Goal: Task Accomplishment & Management: Use online tool/utility

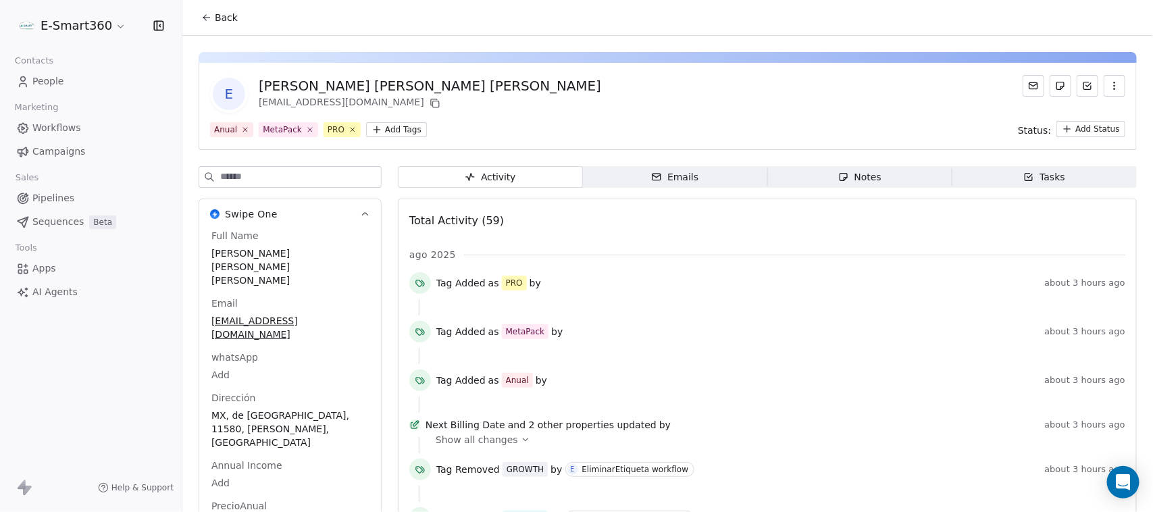
click at [683, 172] on div "Emails" at bounding box center [674, 177] width 47 height 14
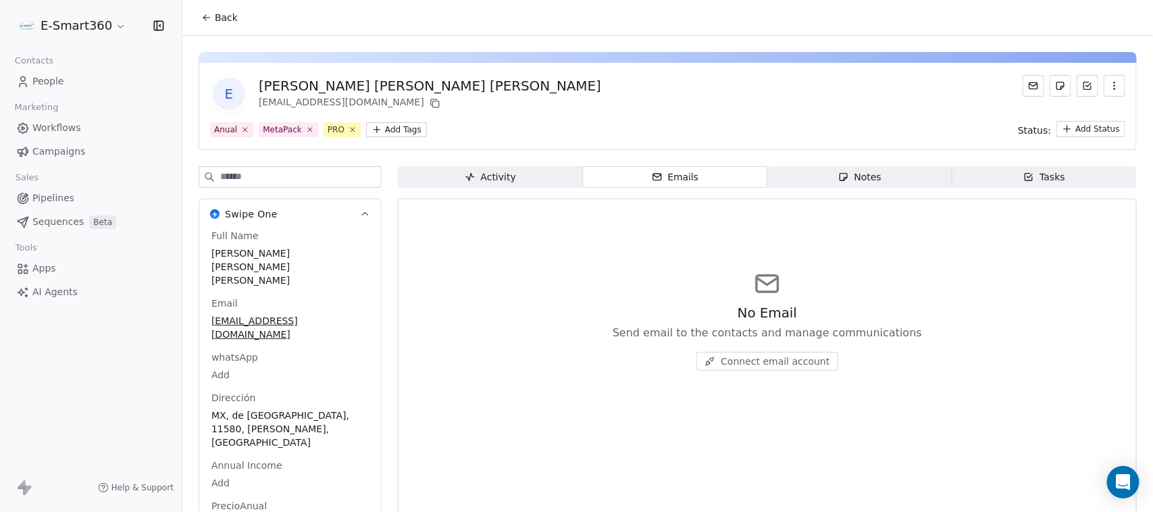
click at [824, 171] on span "Notes Notes" at bounding box center [859, 177] width 185 height 22
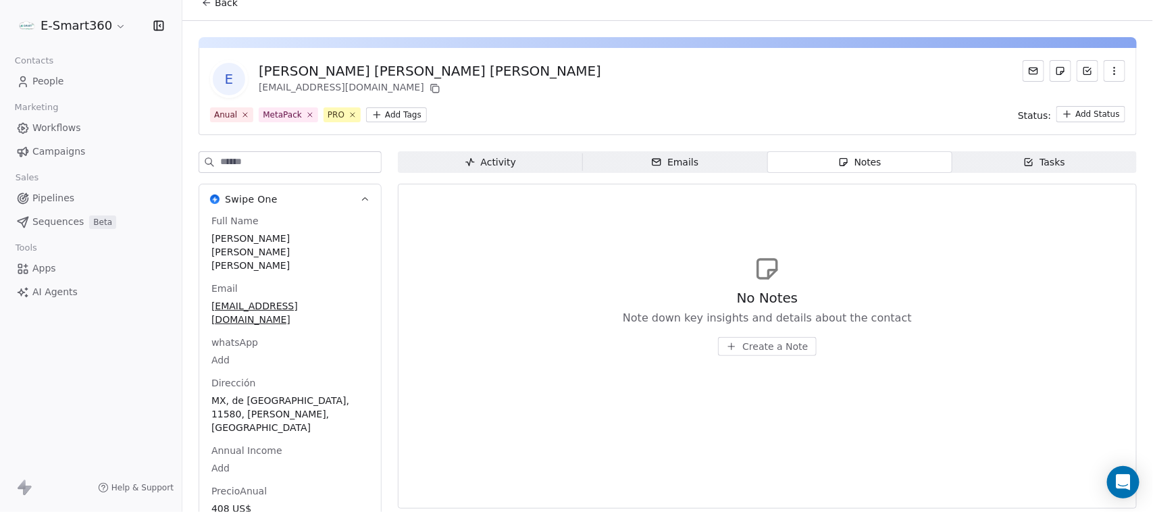
scroll to position [19, 0]
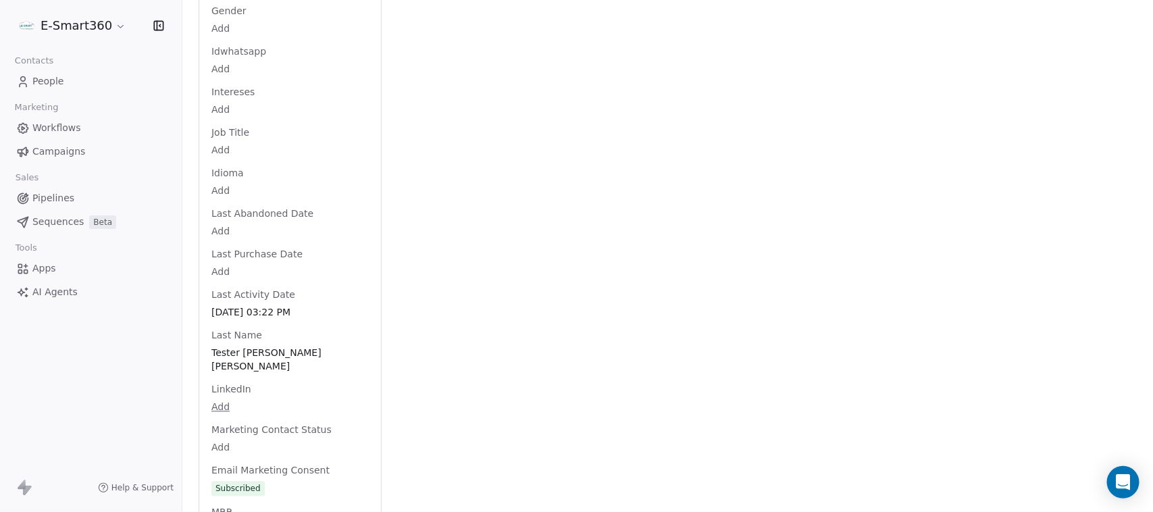
scroll to position [1285, 0]
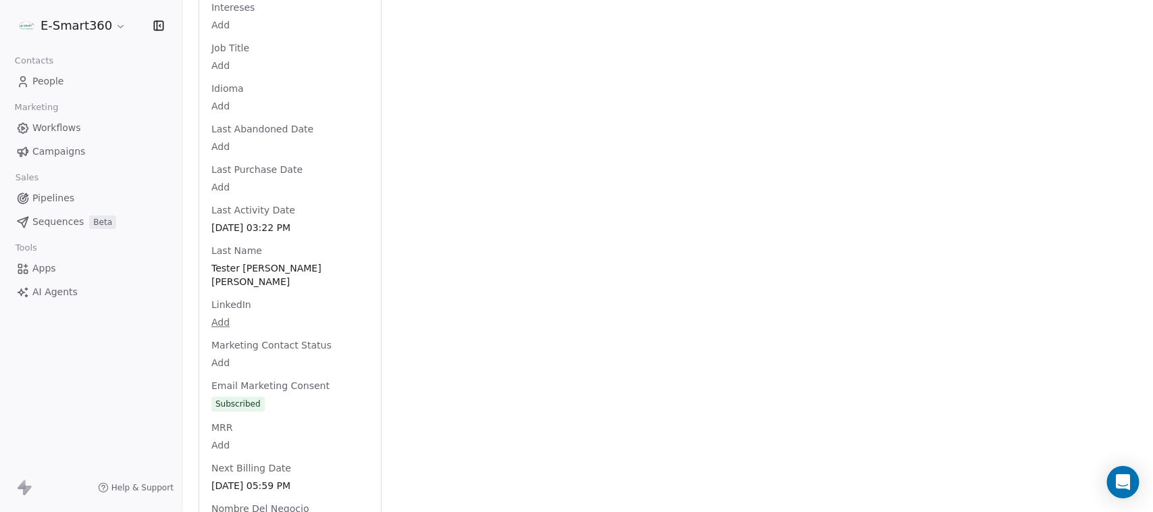
click at [49, 126] on span "Workflows" at bounding box center [56, 128] width 49 height 14
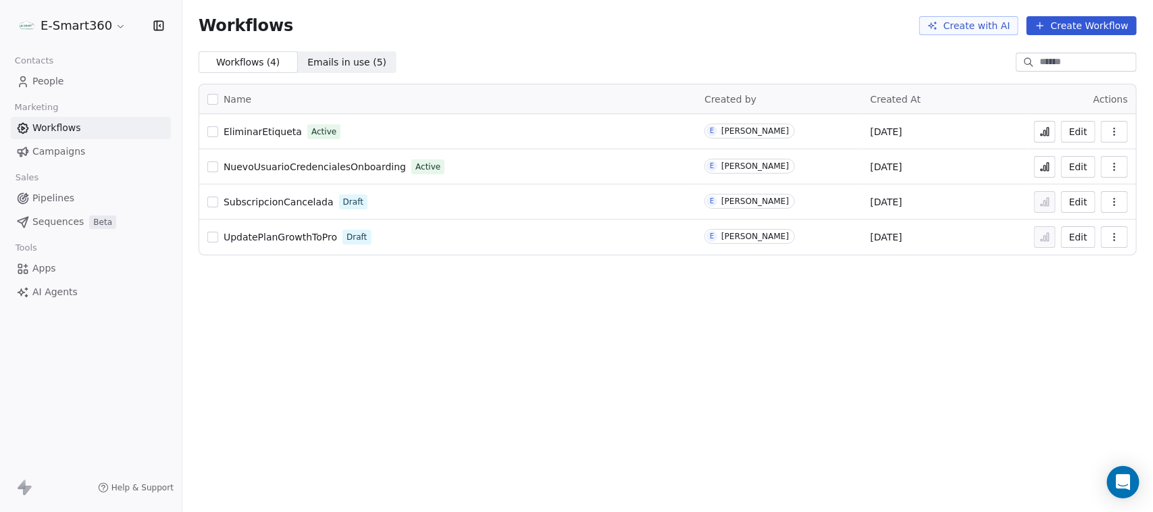
click at [1076, 135] on button "Edit" at bounding box center [1078, 132] width 34 height 22
